Goal: Task Accomplishment & Management: Use online tool/utility

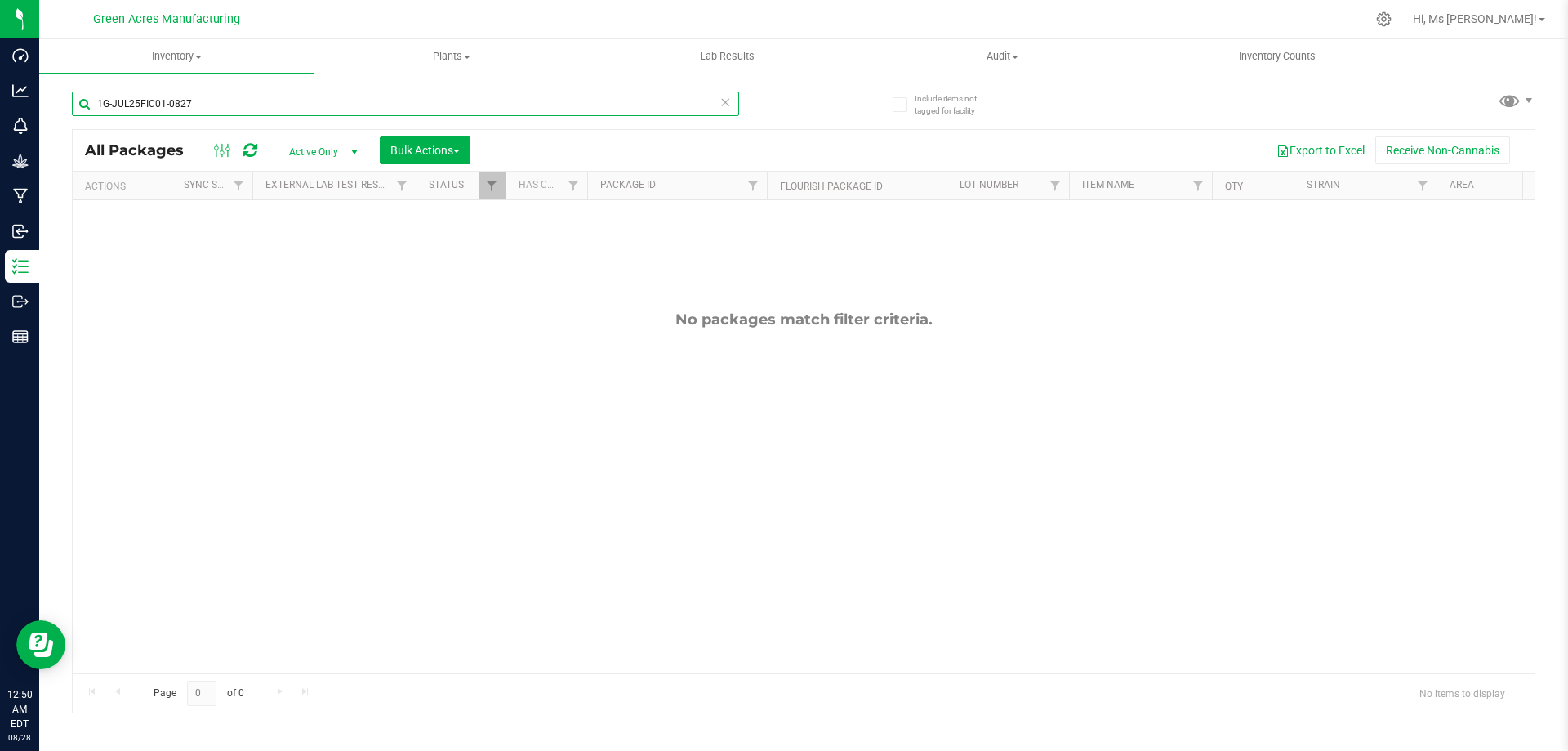
click at [221, 108] on input "1G-JUL25FIC01-0827" at bounding box center [405, 103] width 668 height 24
type input "W-AUG25MBL01-0827"
click at [244, 108] on input "6681280069773949" at bounding box center [405, 103] width 668 height 24
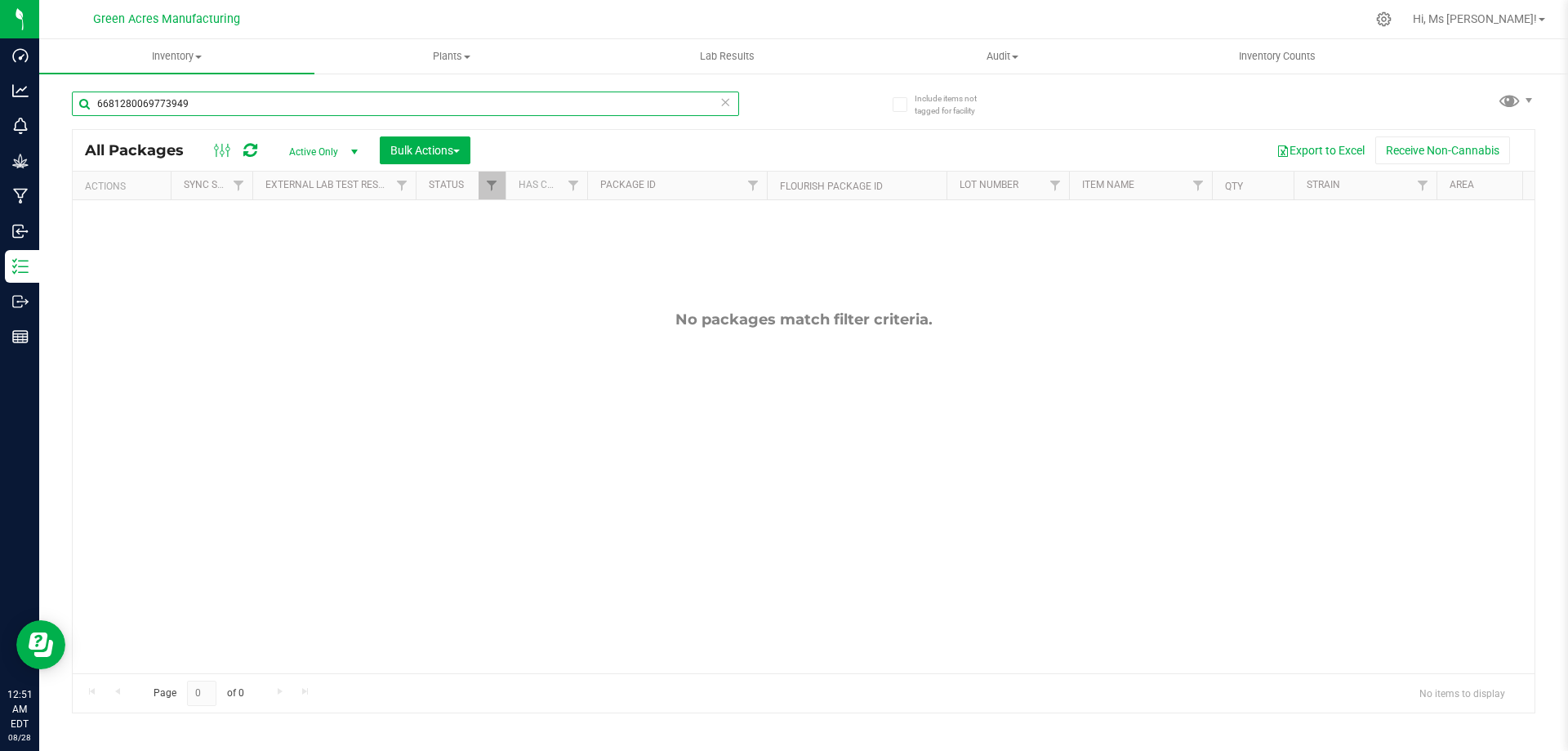
click at [245, 105] on input "6681280069773949" at bounding box center [405, 103] width 668 height 24
type input "1699695420316732"
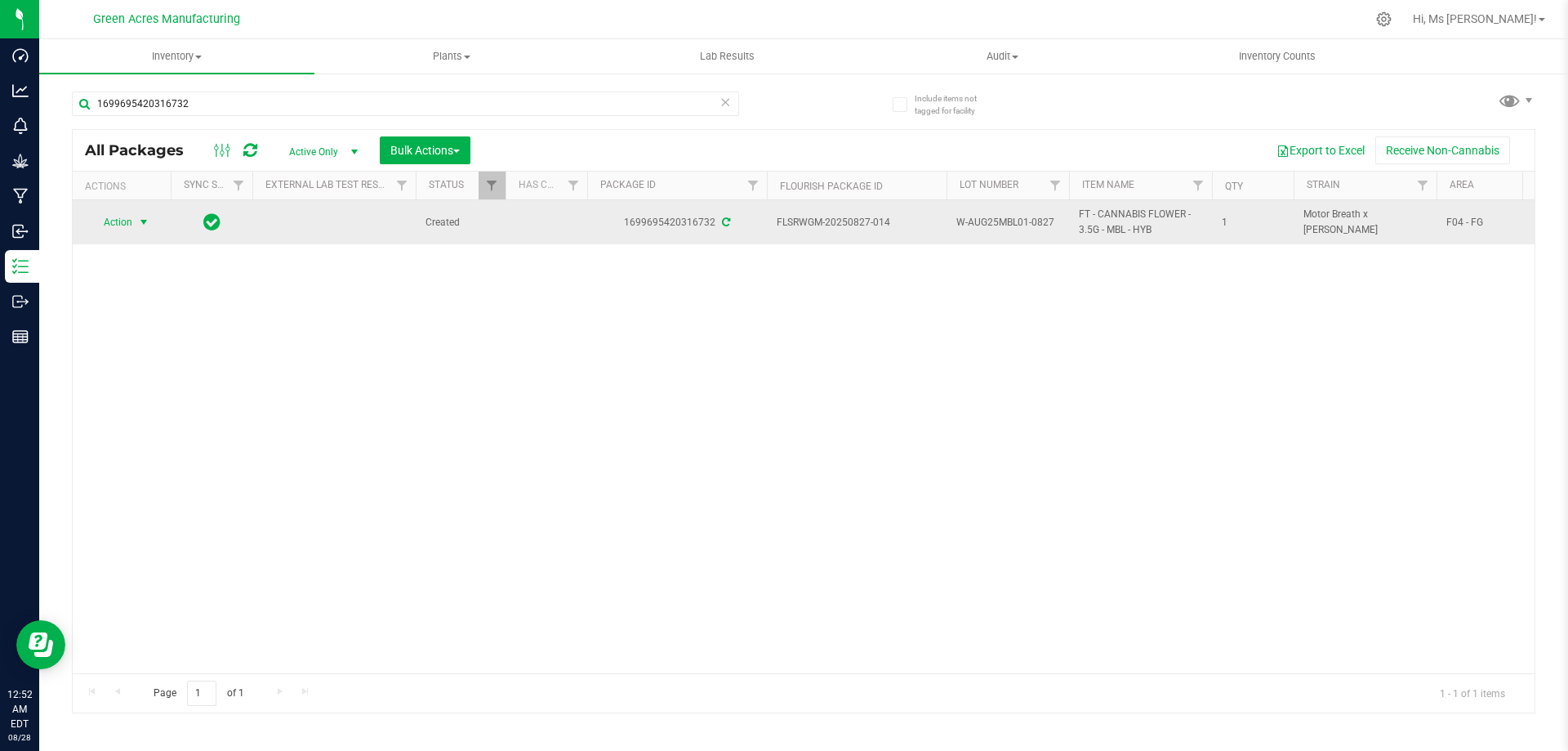
click at [120, 220] on span "Action" at bounding box center [111, 222] width 44 height 23
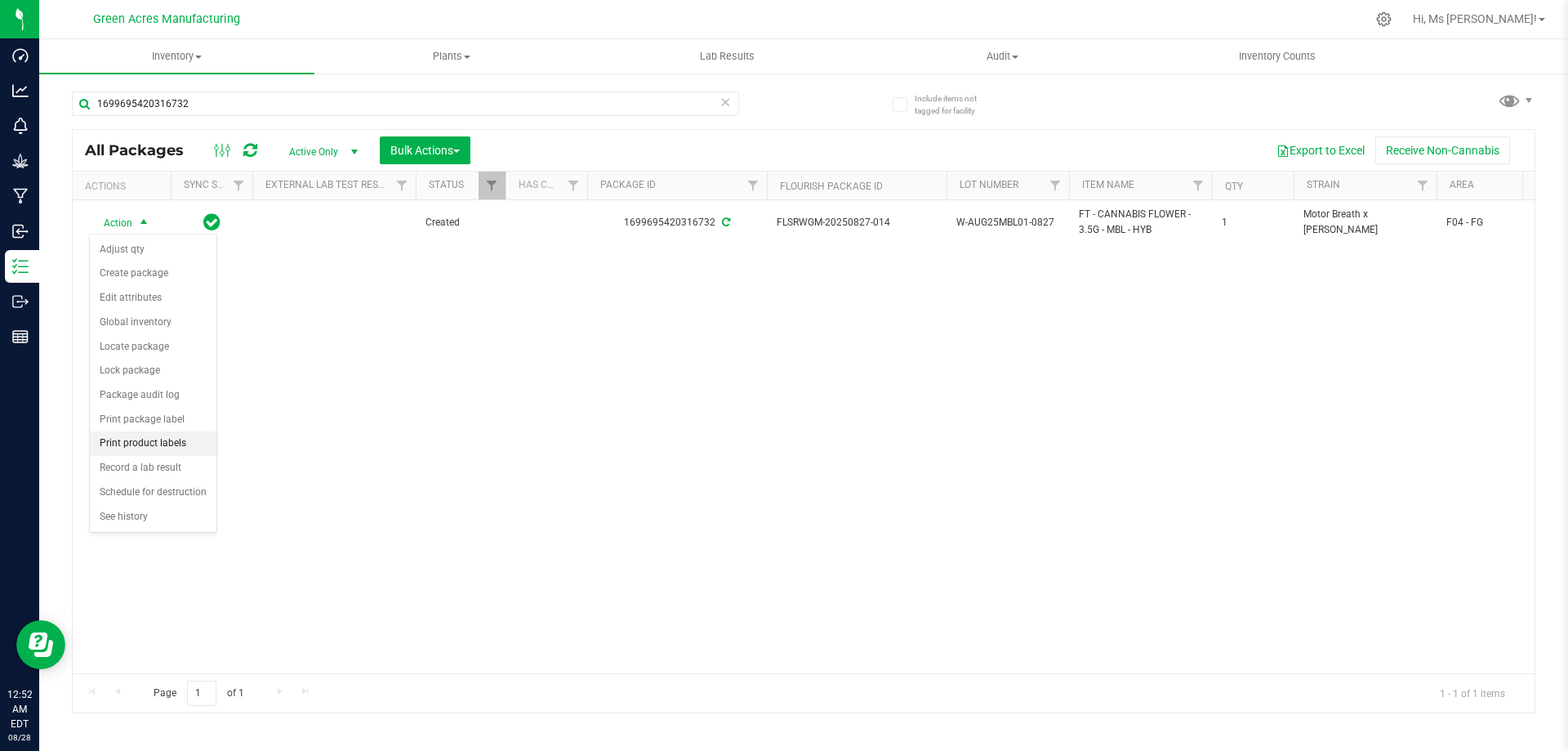
click at [175, 438] on li "Print product labels" at bounding box center [153, 443] width 126 height 24
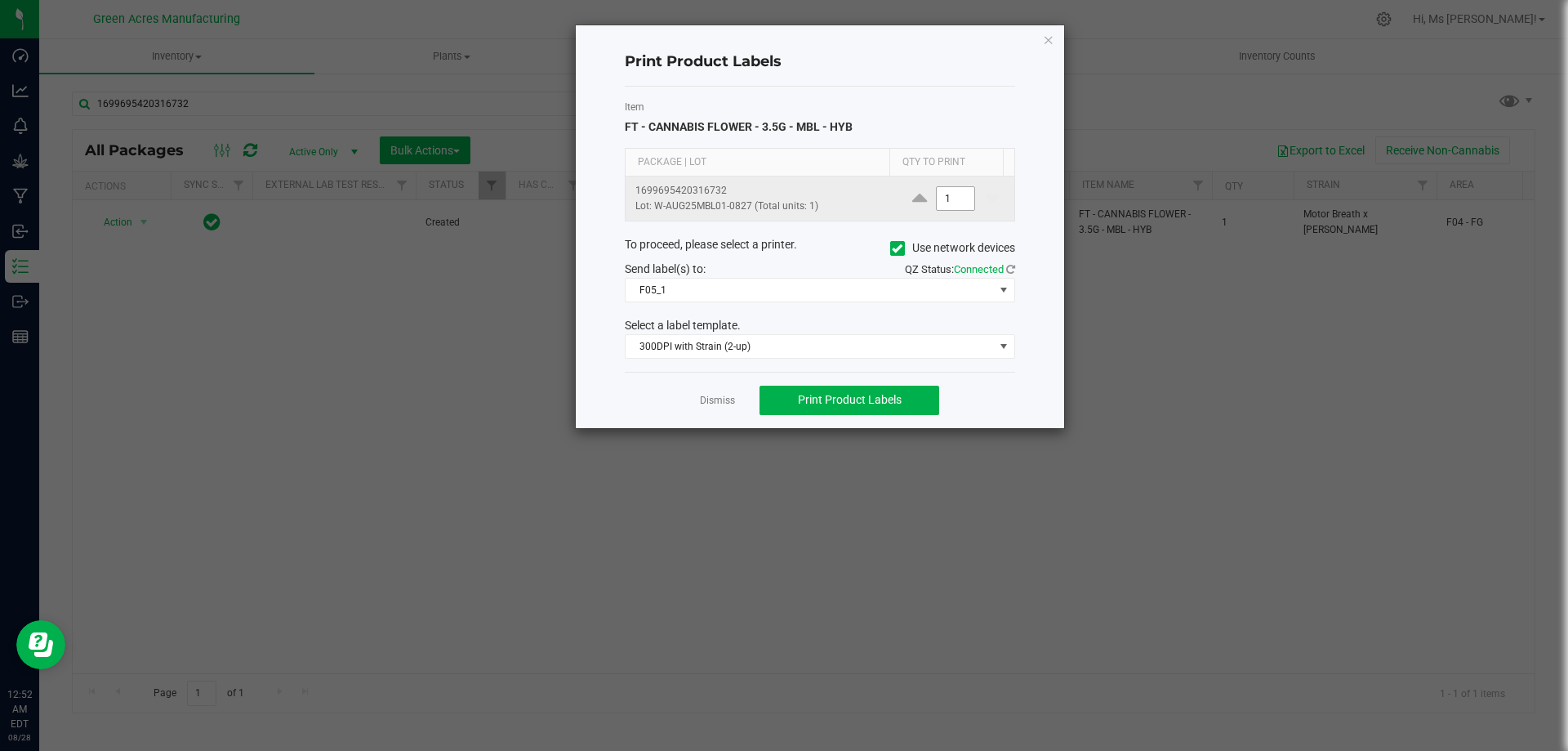
click at [951, 205] on input "1" at bounding box center [955, 199] width 37 height 23
click at [882, 432] on ngb-modal-window "Print Product Labels Item FT - CANNABIS FLOWER - 3.5G - MBL - HYB Package | Lot…" at bounding box center [790, 375] width 1580 height 751
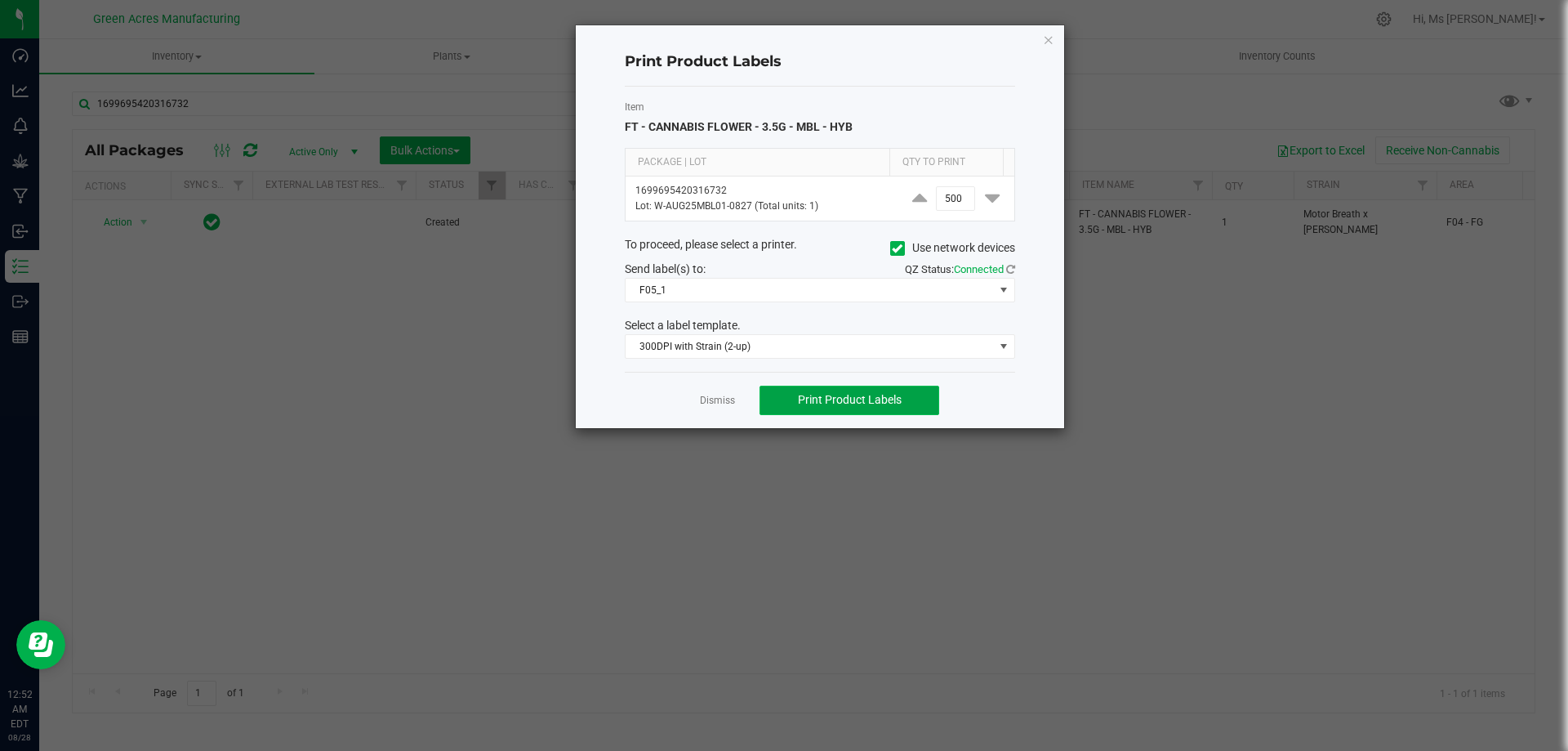
click at [899, 411] on button "Print Product Labels" at bounding box center [850, 400] width 180 height 29
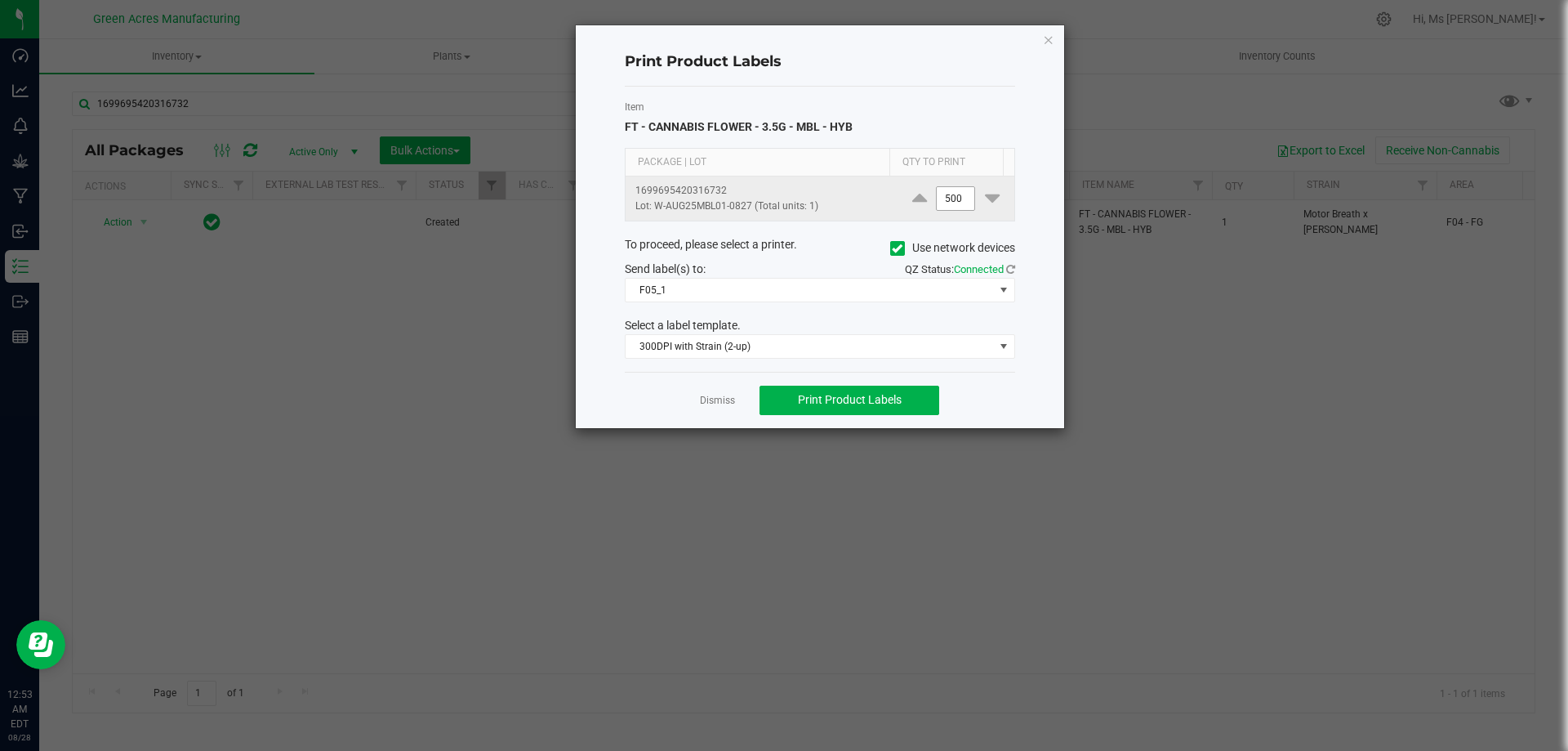
click at [954, 198] on input "500" at bounding box center [955, 199] width 37 height 23
click at [953, 198] on input "500" at bounding box center [955, 199] width 37 height 23
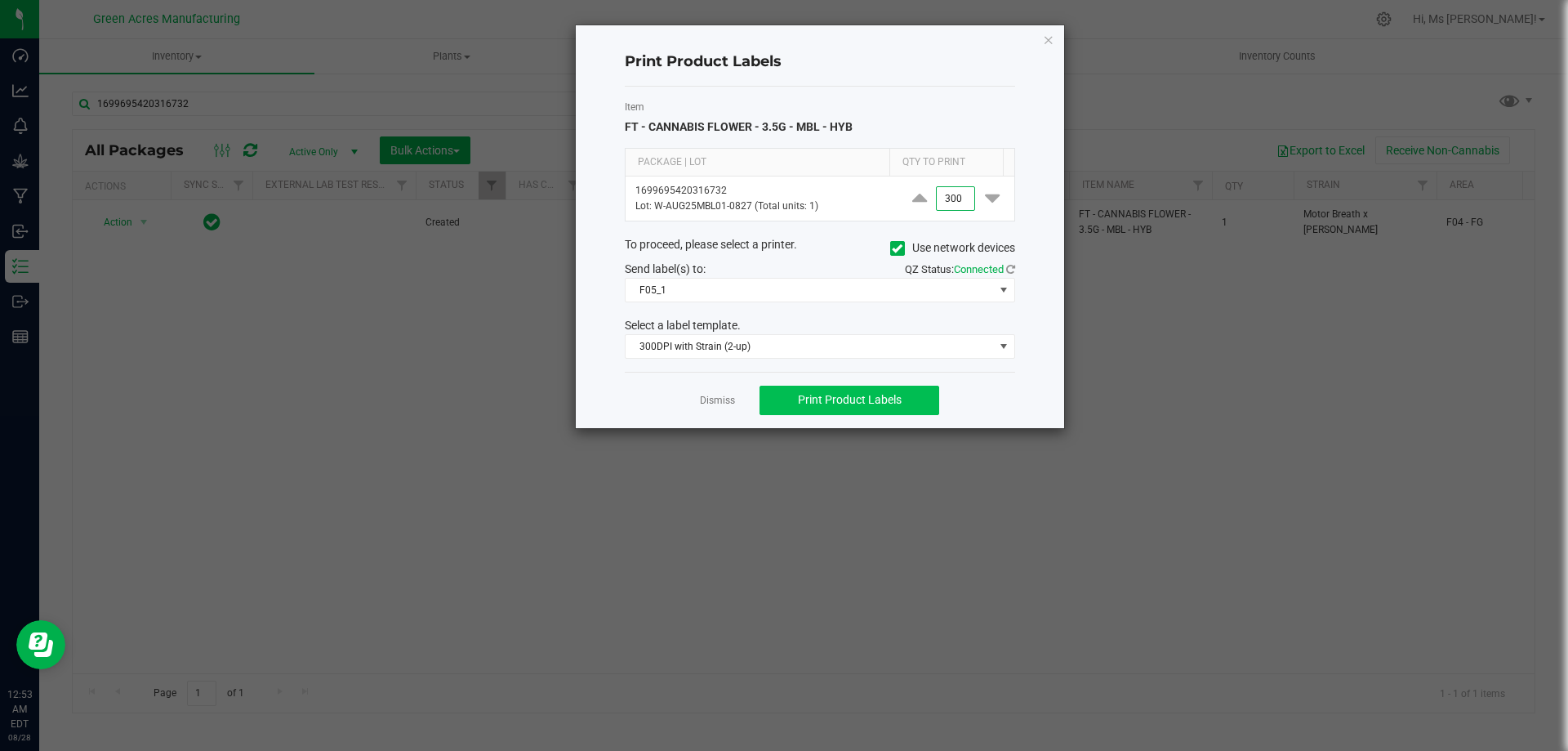
type input "300"
click at [893, 405] on span "Print Product Labels" at bounding box center [850, 400] width 104 height 13
click at [721, 399] on link "Dismiss" at bounding box center [717, 400] width 35 height 14
